Goal: Transaction & Acquisition: Purchase product/service

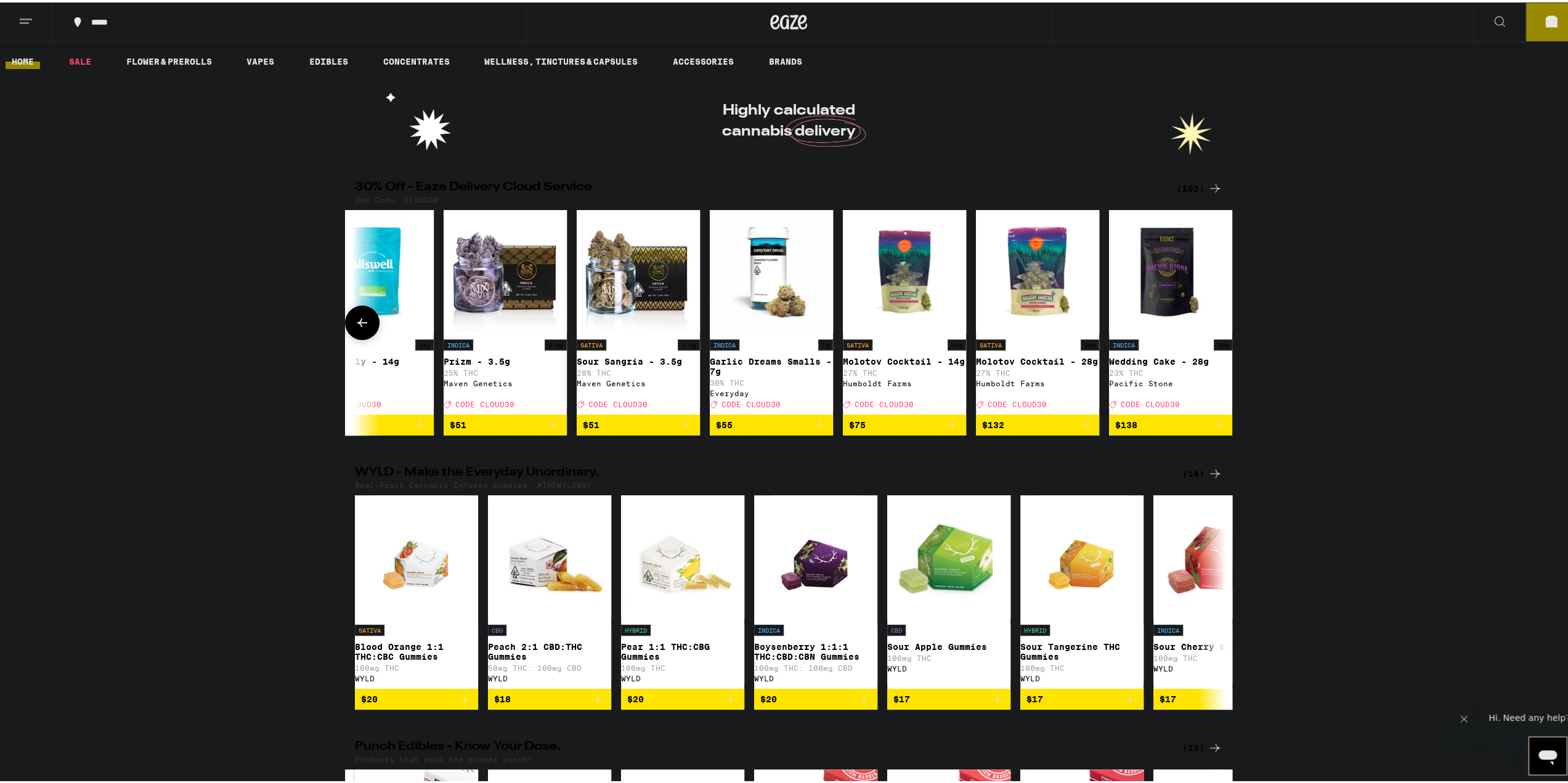
scroll to position [0, 12704]
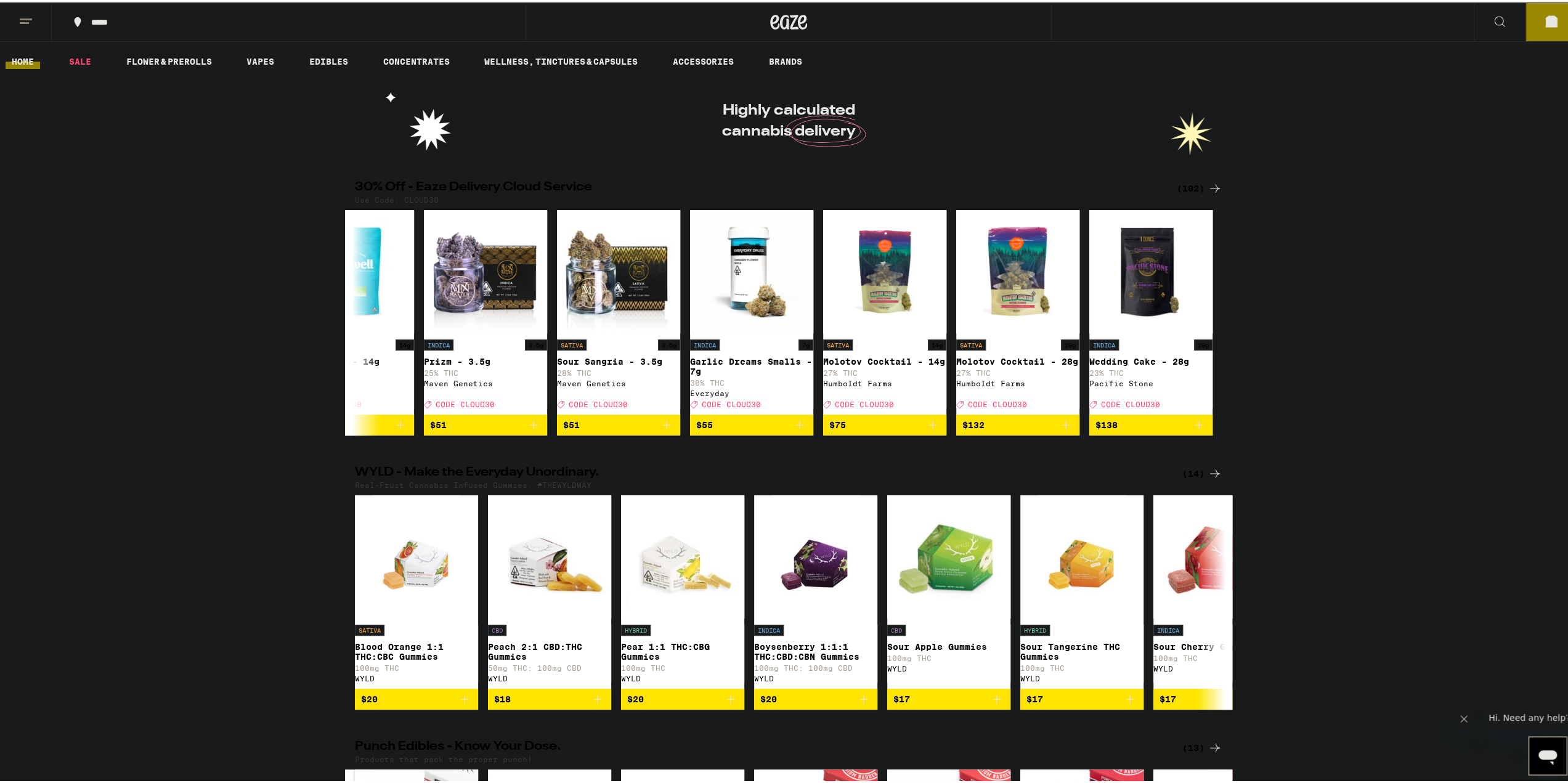
click at [1317, 485] on div "WYLD - Make the Everyday Unordinary. (14) Real-Fruit Cannabis Infused Gummies. …" at bounding box center [789, 586] width 1577 height 244
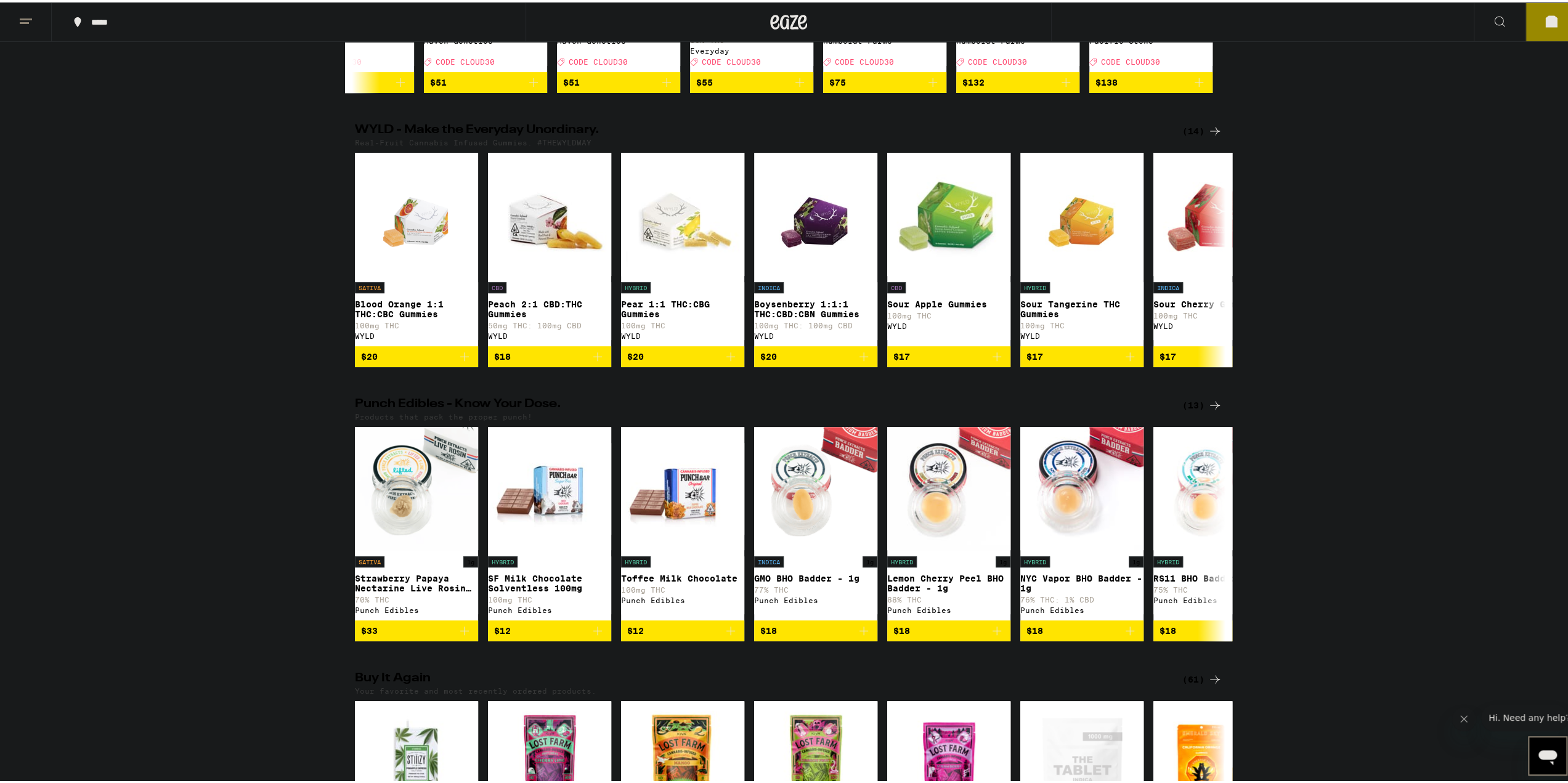
scroll to position [0, 0]
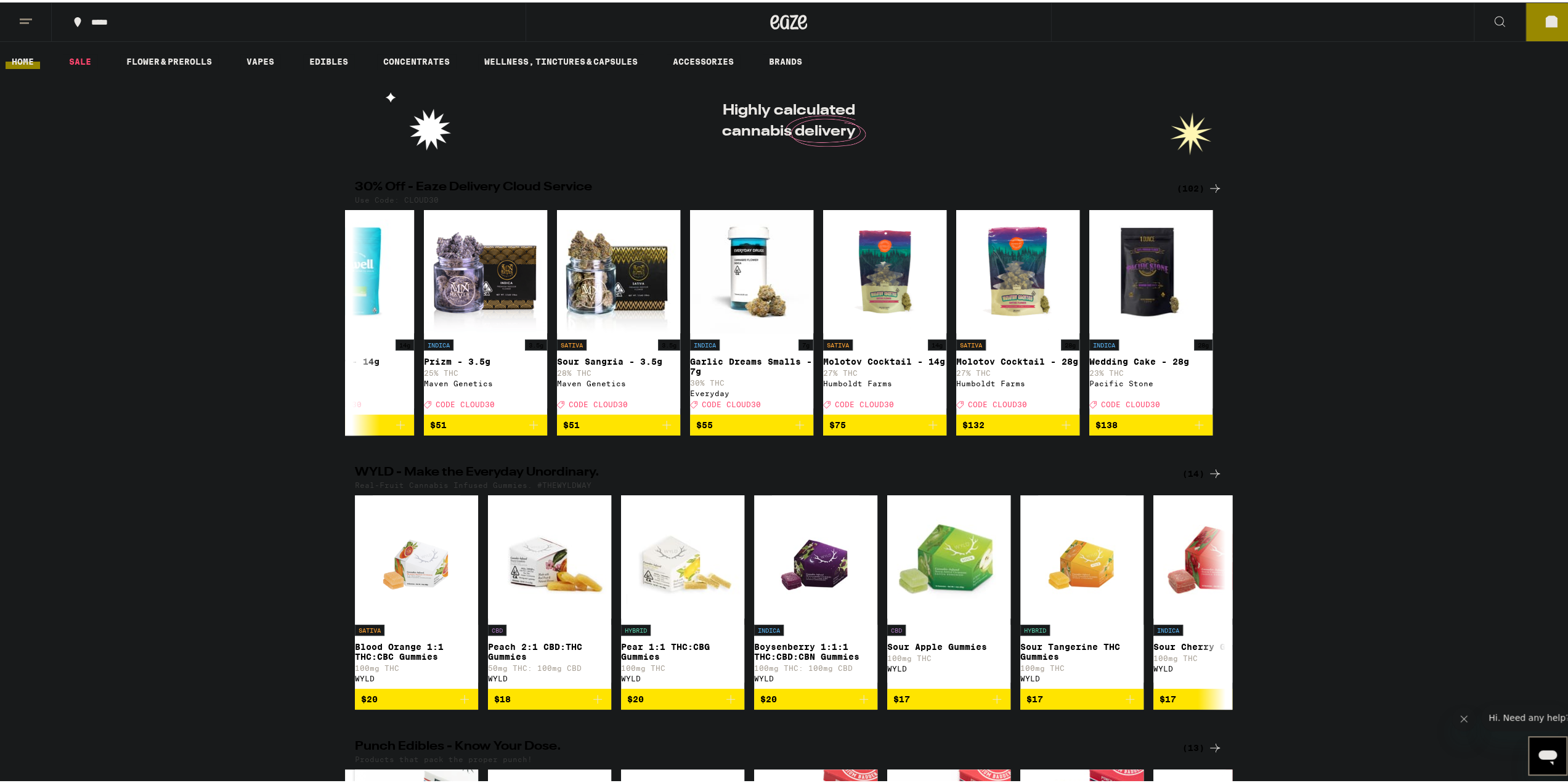
drag, startPoint x: 1306, startPoint y: 624, endPoint x: 1321, endPoint y: 286, distance: 338.3
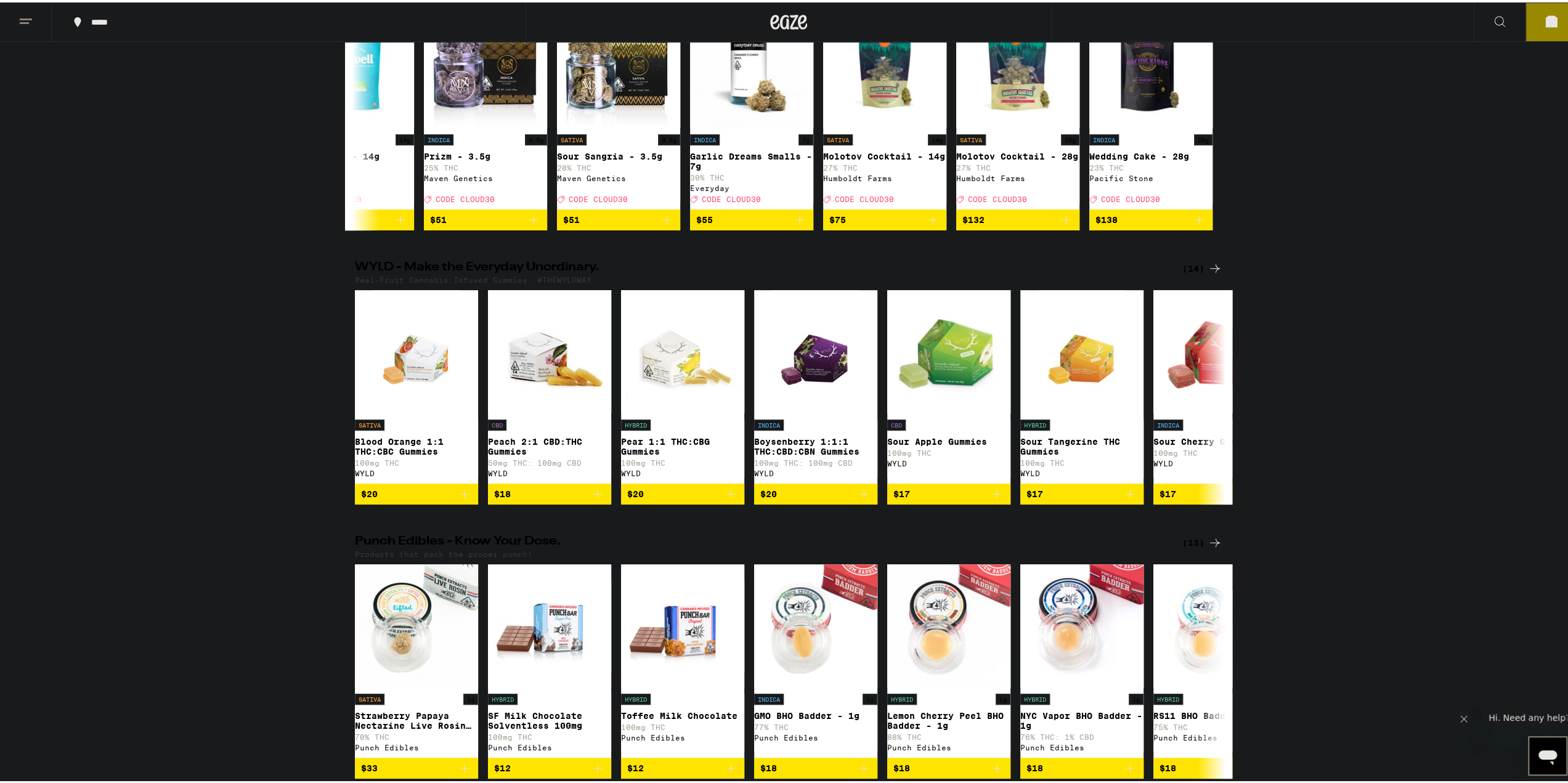
scroll to position [246, 0]
